Goal: Task Accomplishment & Management: Manage account settings

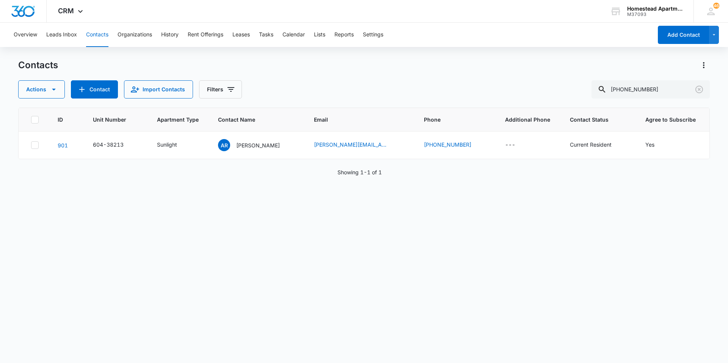
drag, startPoint x: 600, startPoint y: 87, endPoint x: 571, endPoint y: 89, distance: 29.6
click at [571, 89] on div "Actions Contact Import Contacts Filters [PHONE_NUMBER]" at bounding box center [364, 89] width 692 height 18
type input "36378"
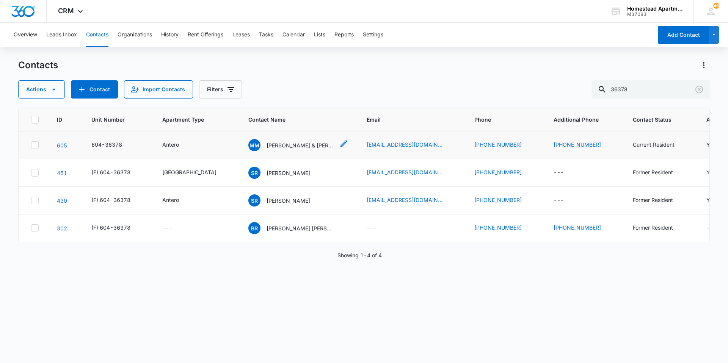
click at [269, 140] on div "MM [PERSON_NAME] & [PERSON_NAME]" at bounding box center [291, 145] width 86 height 12
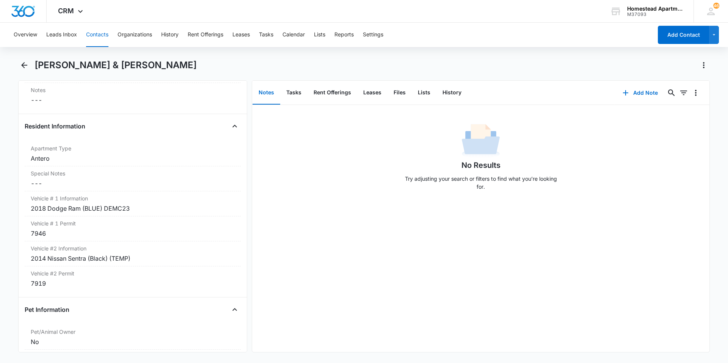
scroll to position [758, 0]
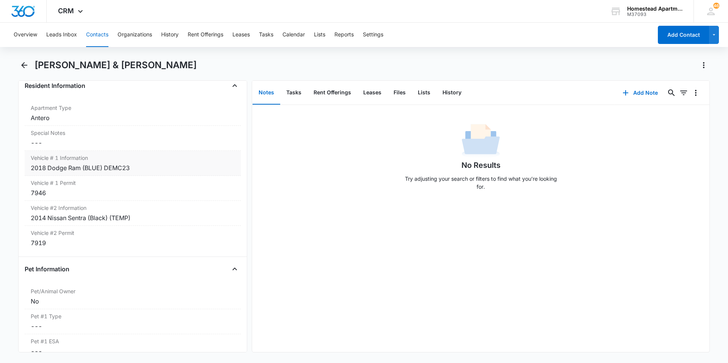
click at [135, 169] on div "2018 Dodge Ram (BLUE) DEMC23" at bounding box center [133, 167] width 204 height 9
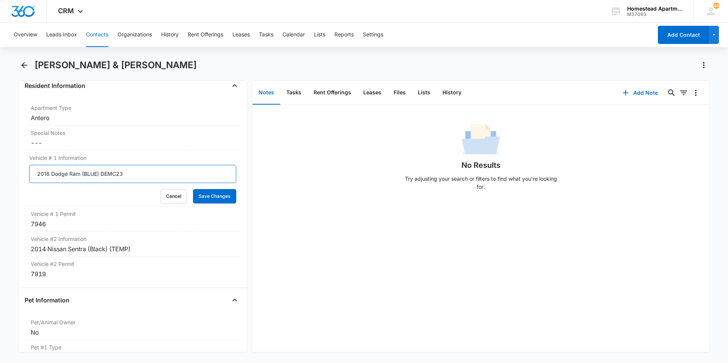
drag, startPoint x: 132, startPoint y: 172, endPoint x: 0, endPoint y: 165, distance: 132.5
click at [0, 165] on main "[PERSON_NAME] & [PERSON_NAME] Remove MM [PERSON_NAME] & [PERSON_NAME] Contact I…" at bounding box center [364, 210] width 728 height 303
type input "White Jeep"
click at [195, 194] on button "Save Changes" at bounding box center [214, 196] width 43 height 14
click at [25, 66] on icon "Back" at bounding box center [24, 65] width 6 height 6
